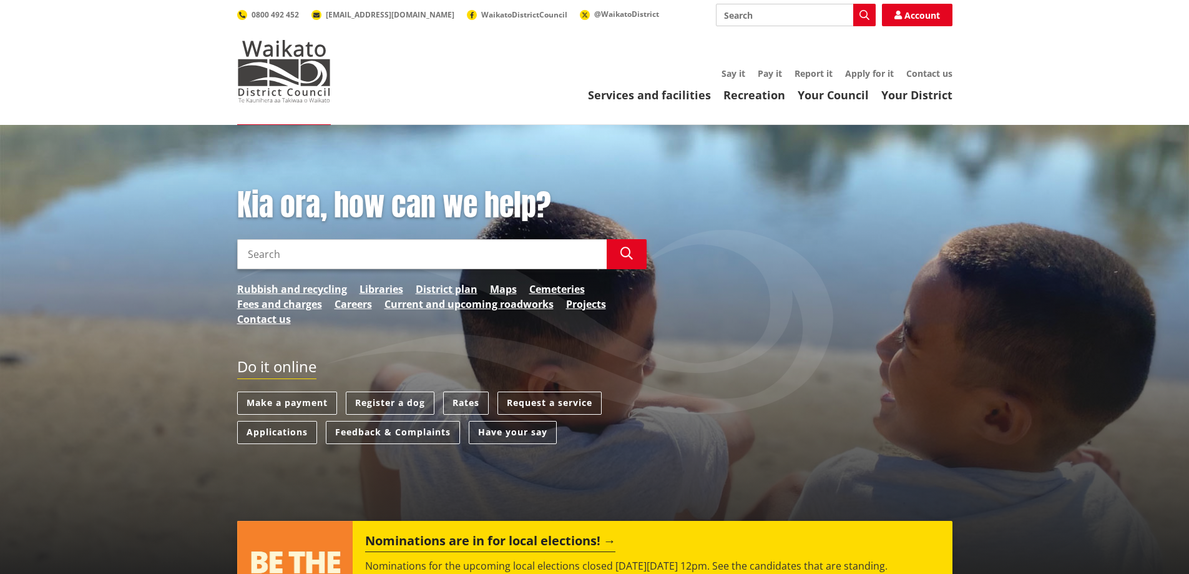
click at [310, 257] on input "Search" at bounding box center [422, 254] width 370 height 30
type input "council candidates"
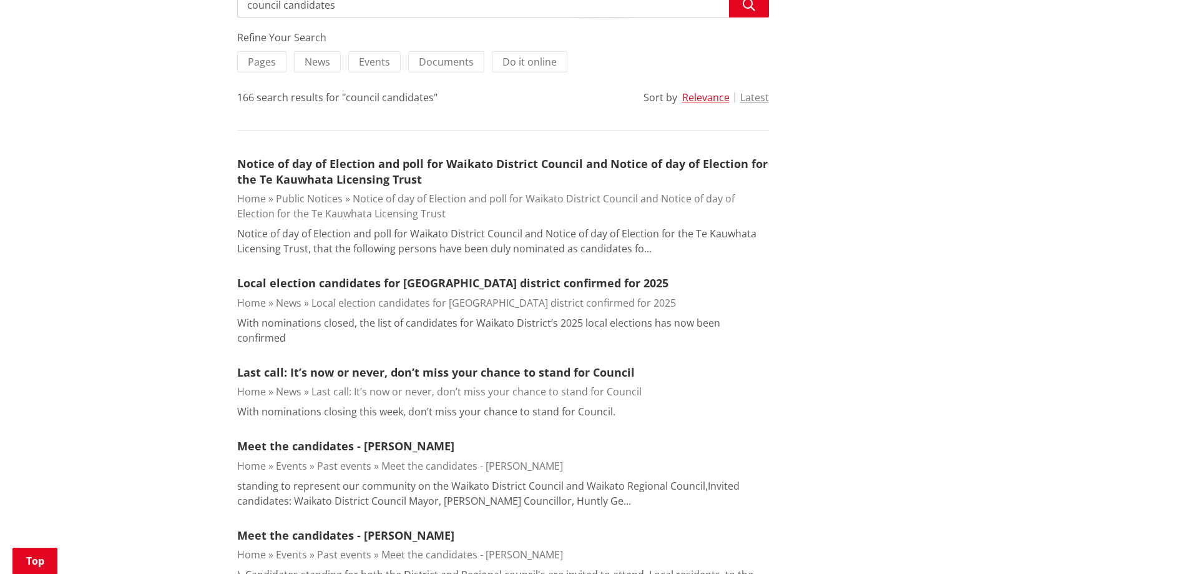
scroll to position [282, 0]
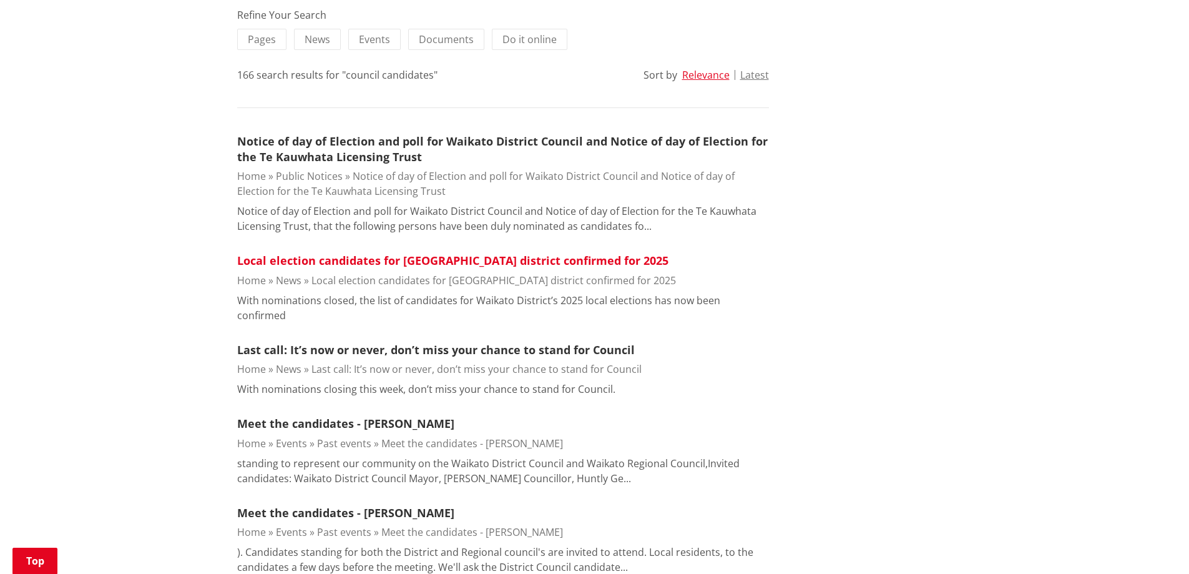
click at [391, 261] on link "Local election candidates for [GEOGRAPHIC_DATA] district confirmed for 2025" at bounding box center [452, 260] width 431 height 15
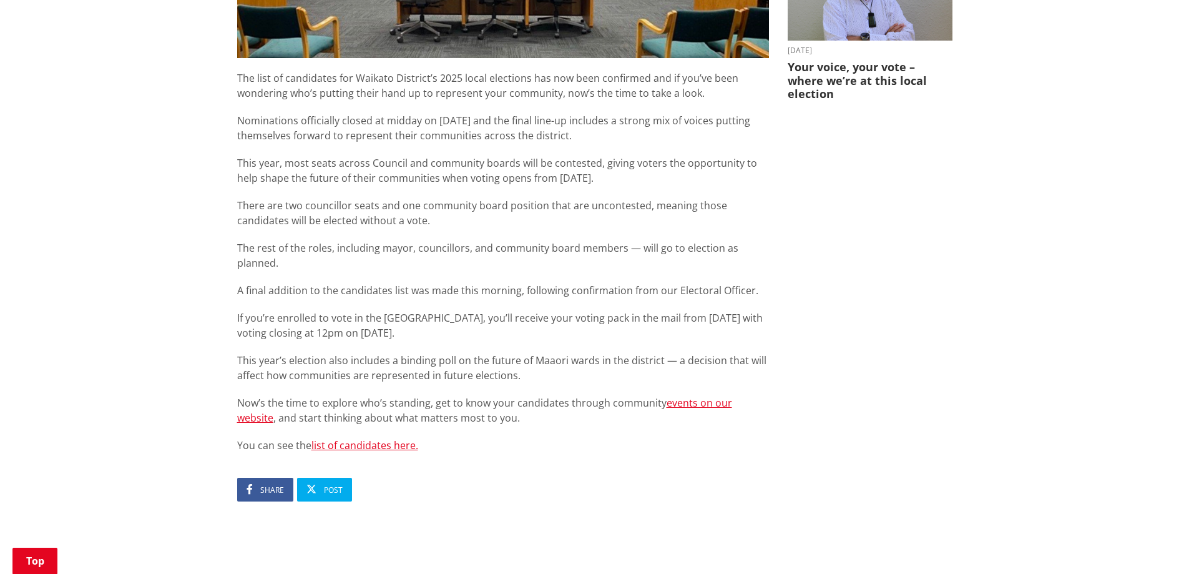
scroll to position [621, 0]
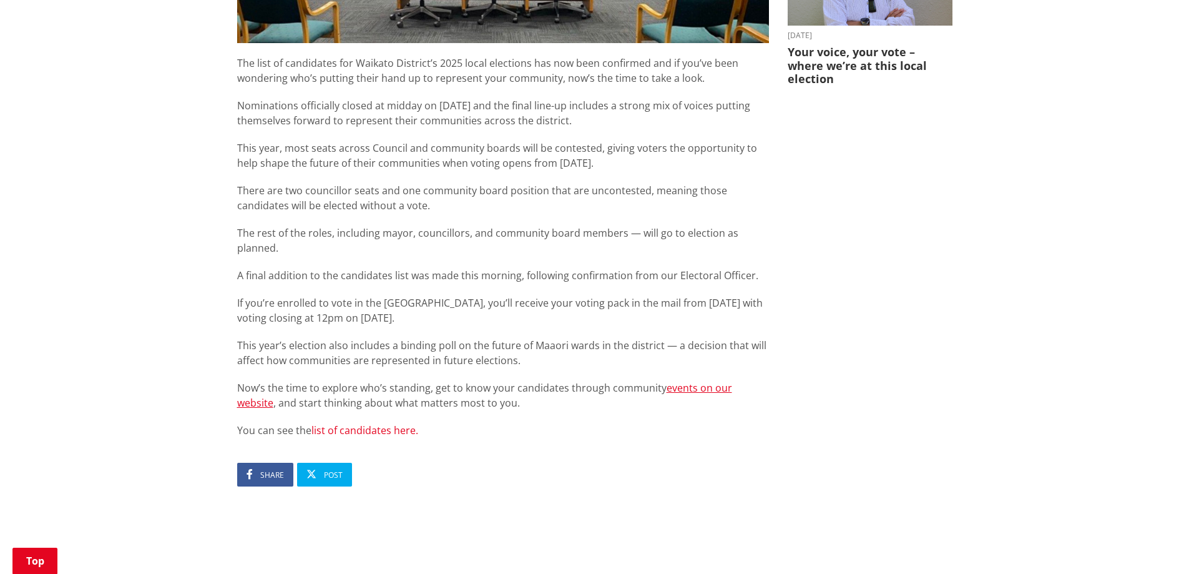
click at [358, 423] on link "list of candidates here." at bounding box center [364, 430] width 107 height 14
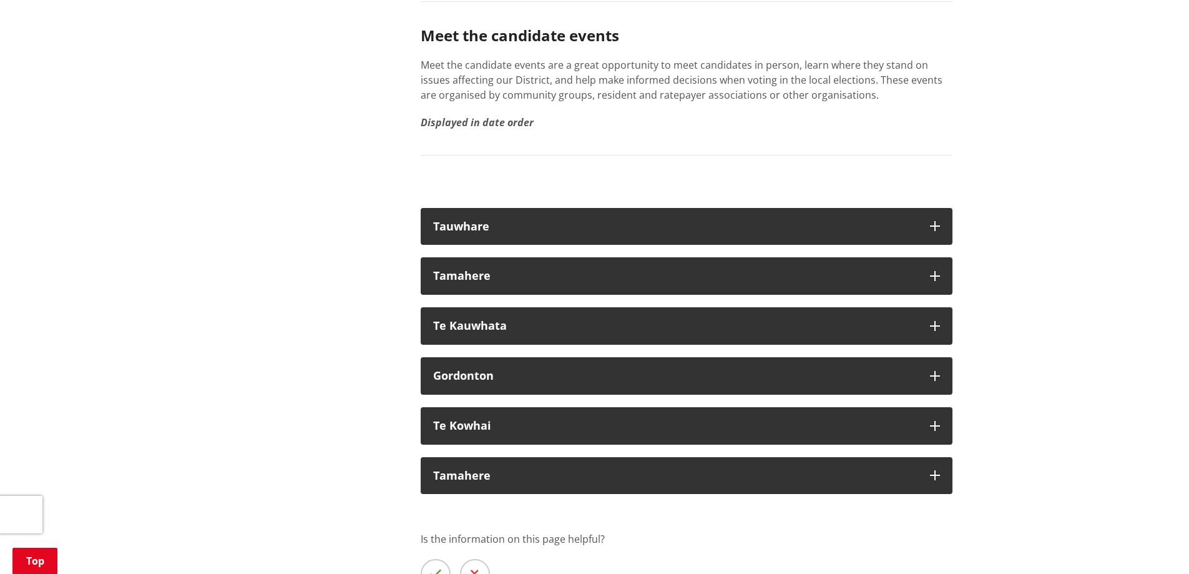
scroll to position [2300, 0]
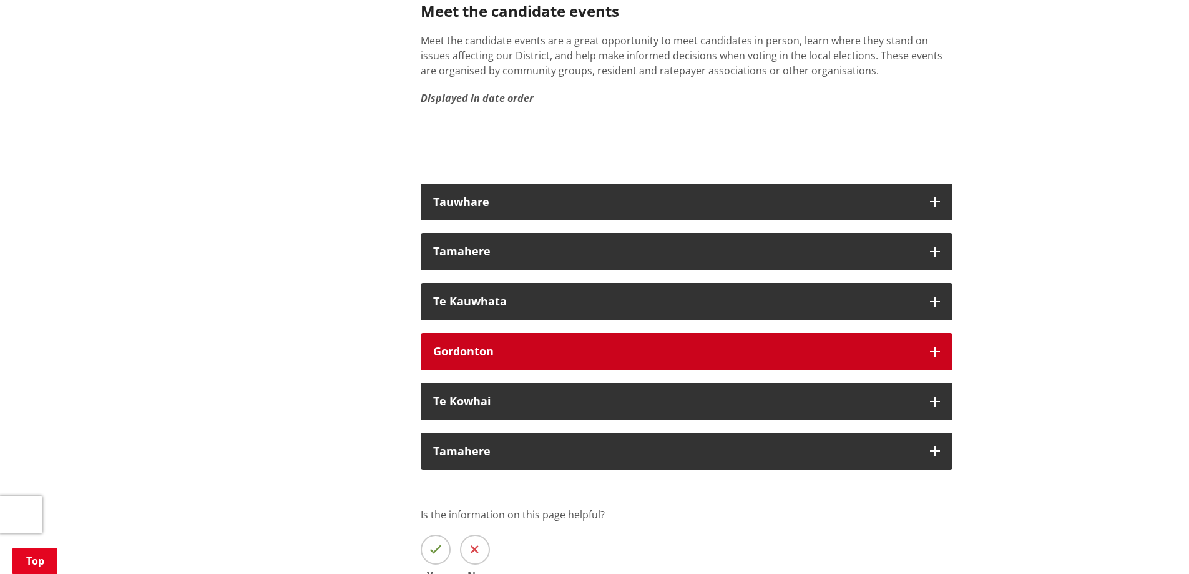
click at [505, 345] on div "Gordonton" at bounding box center [675, 351] width 484 height 12
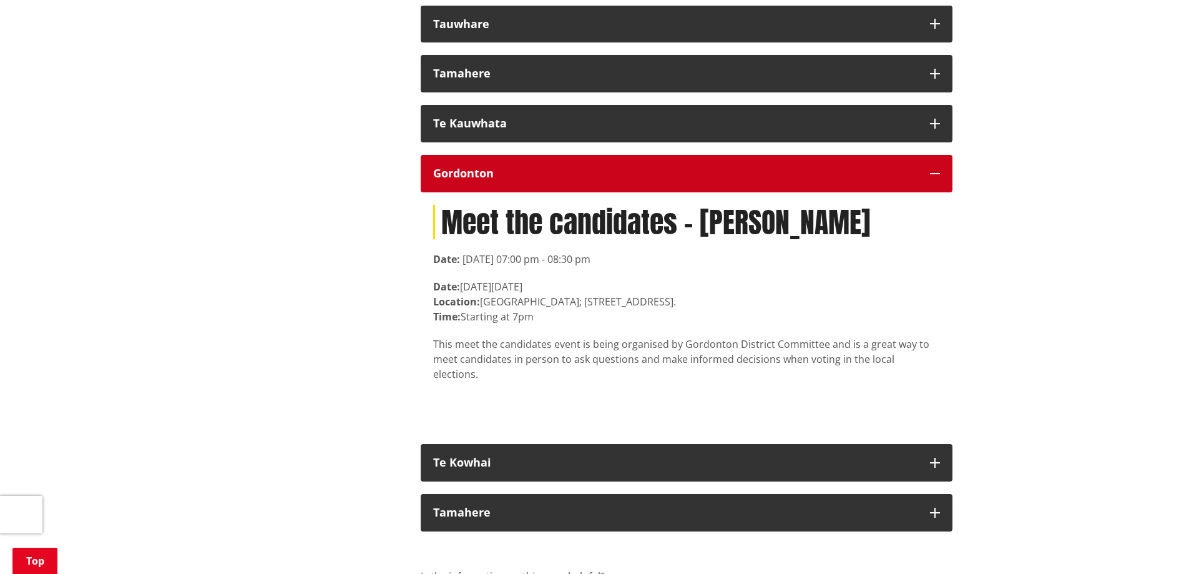
scroll to position [2504, 0]
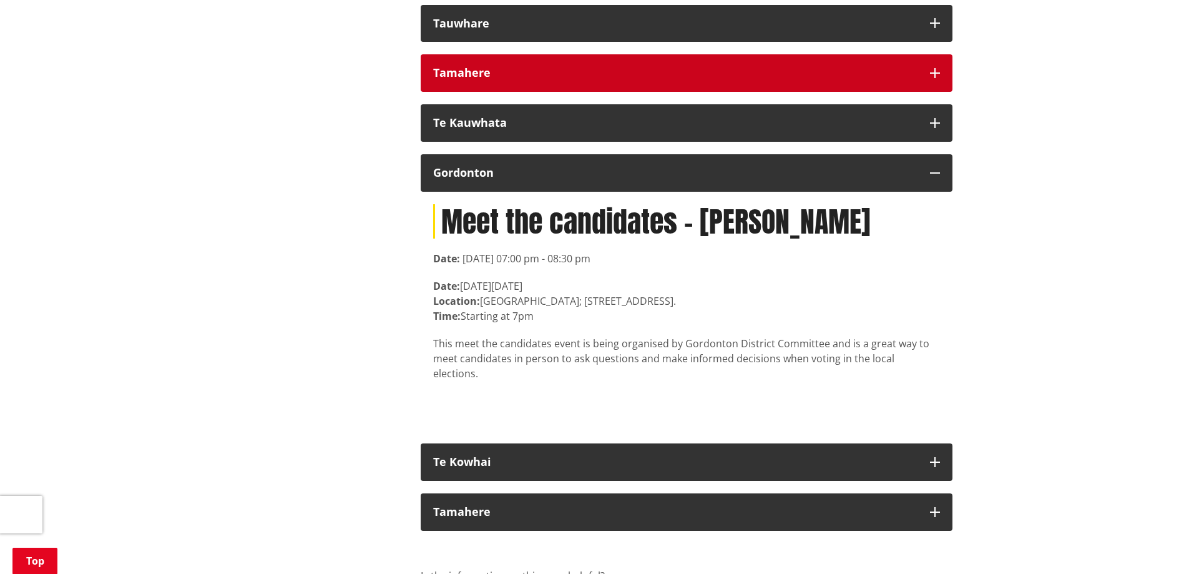
click at [567, 67] on div "Tamahere" at bounding box center [675, 73] width 484 height 12
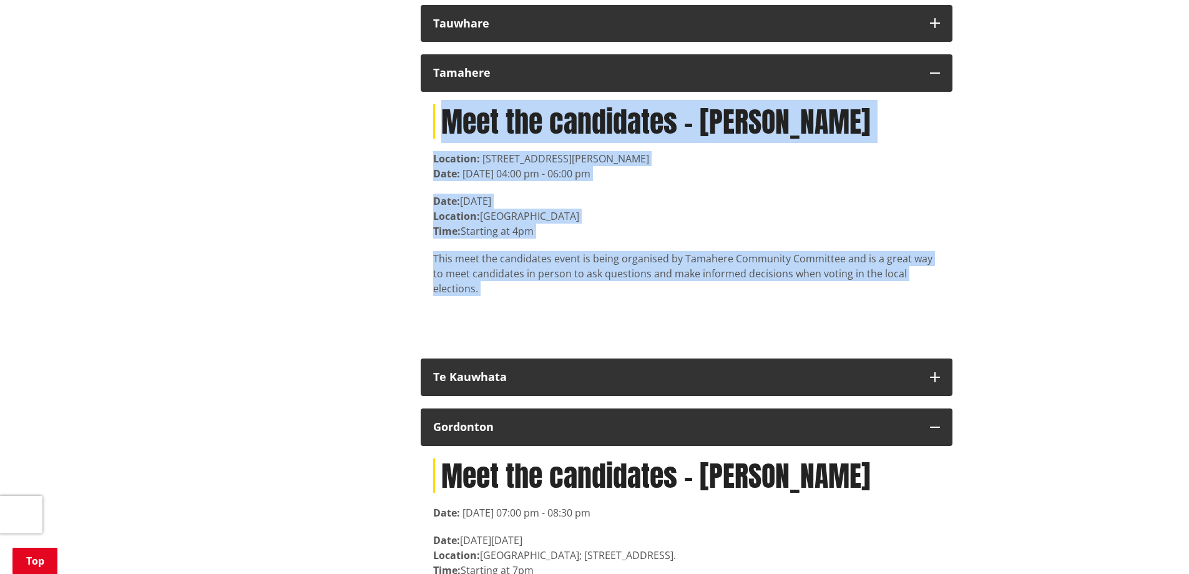
click at [908, 166] on div "Date: 10 September 2025, 04:00 pm - 06:00 pm" at bounding box center [686, 173] width 507 height 15
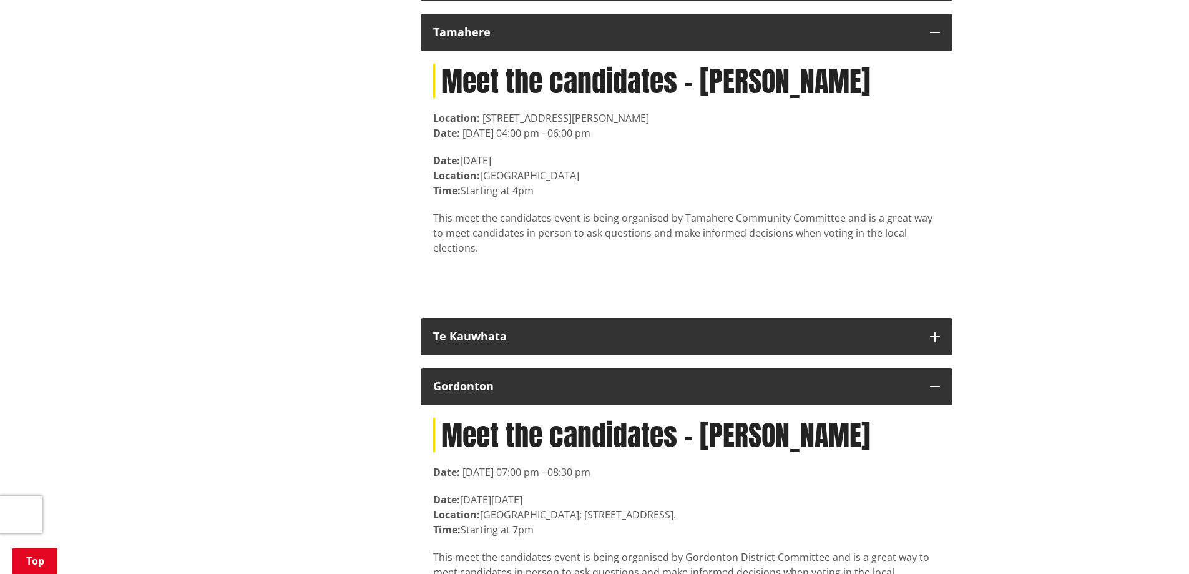
scroll to position [2475, 0]
